Goal: Answer question/provide support

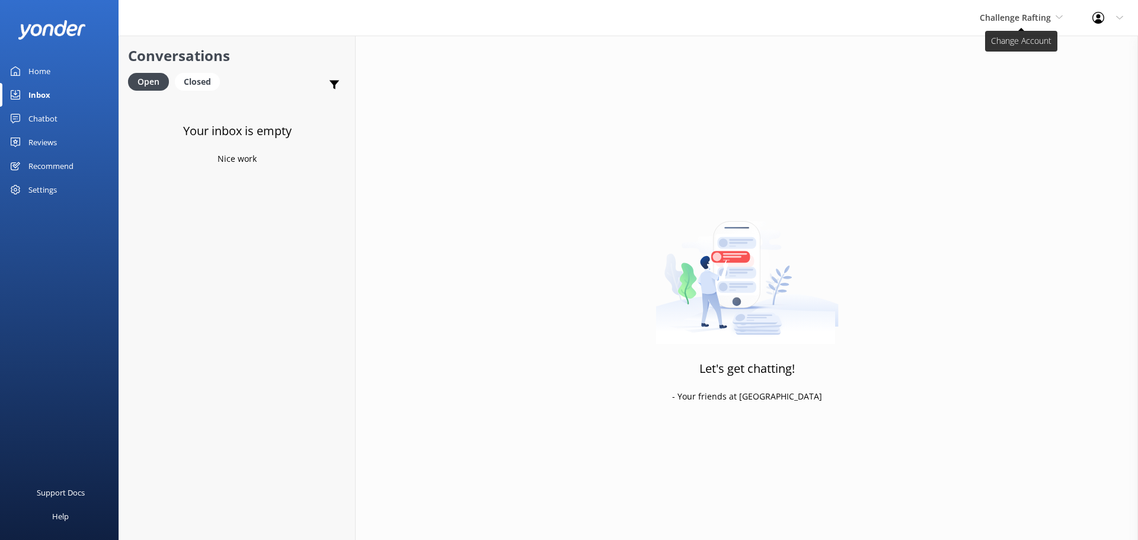
click at [1006, 11] on div "Challenge Rafting Milford Sound Scenic Flights The Helicopter Line Glacier Heli…" at bounding box center [1021, 18] width 113 height 36
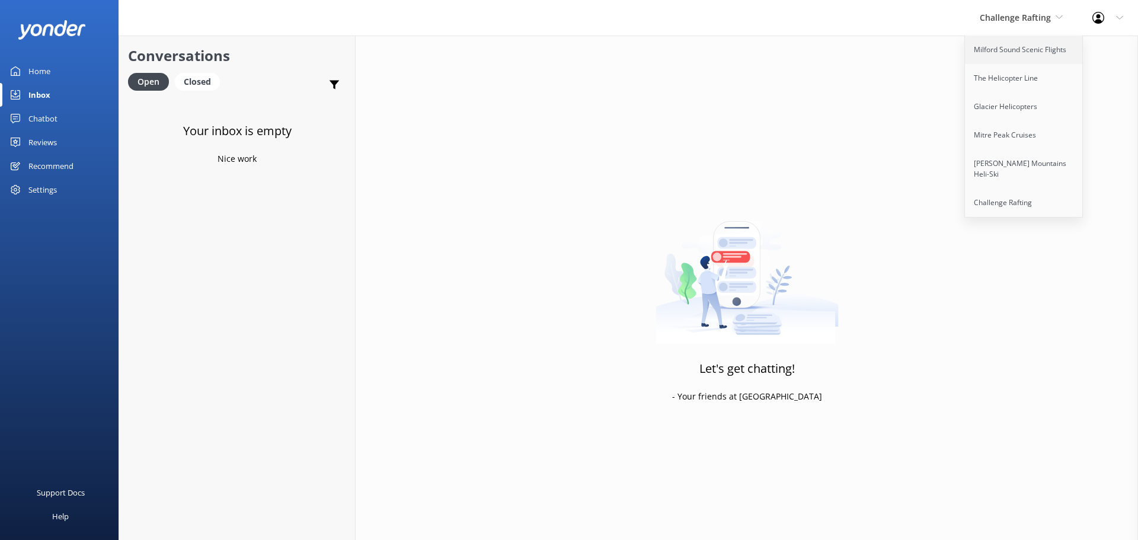
click at [1002, 62] on link "Milford Sound Scenic Flights" at bounding box center [1024, 50] width 119 height 28
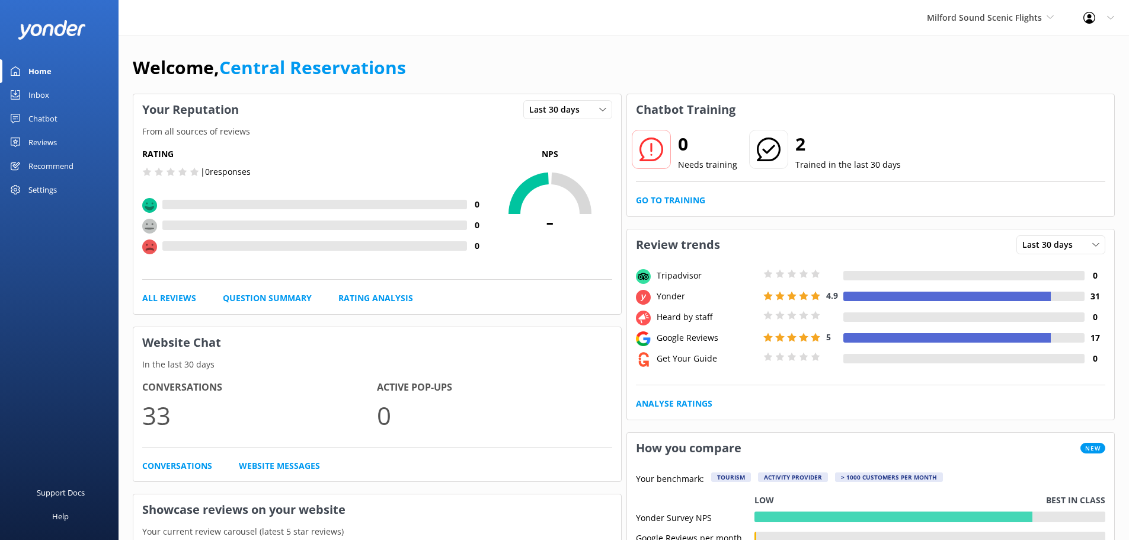
click at [37, 94] on div "Inbox" at bounding box center [38, 95] width 21 height 24
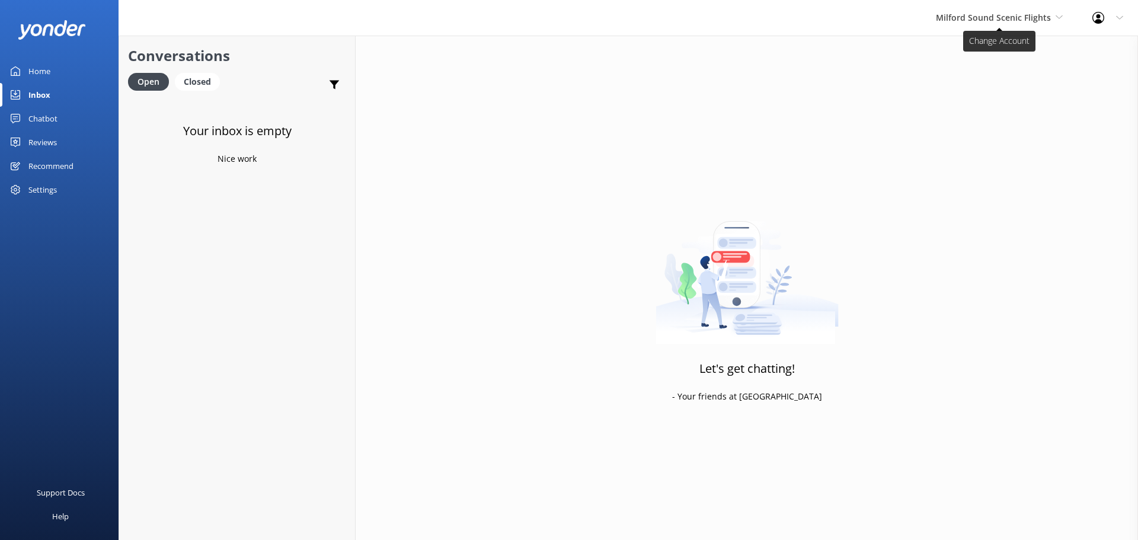
click at [1023, 16] on span "Milford Sound Scenic Flights" at bounding box center [993, 17] width 115 height 11
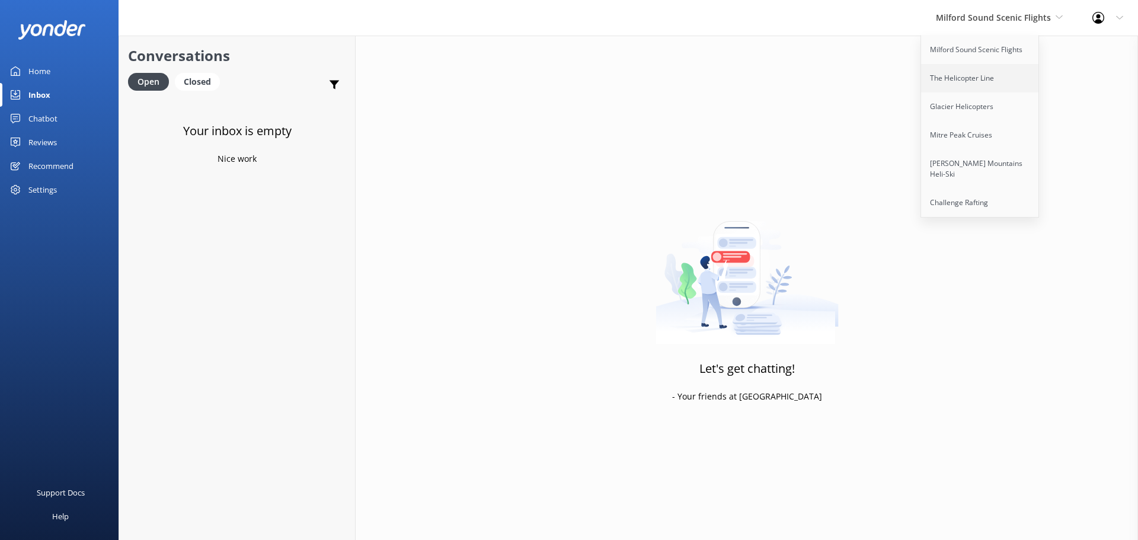
click at [984, 76] on link "The Helicopter Line" at bounding box center [980, 78] width 119 height 28
